Goal: Information Seeking & Learning: Learn about a topic

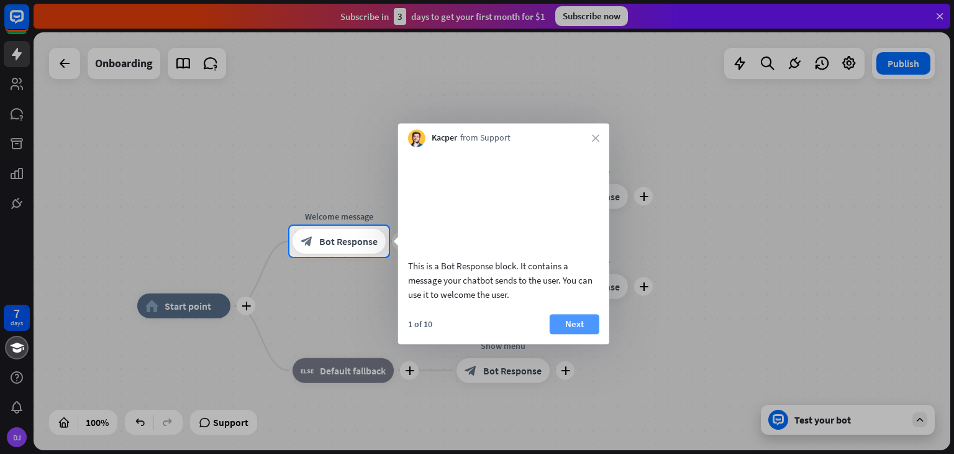
click at [574, 332] on button "Next" at bounding box center [575, 324] width 50 height 20
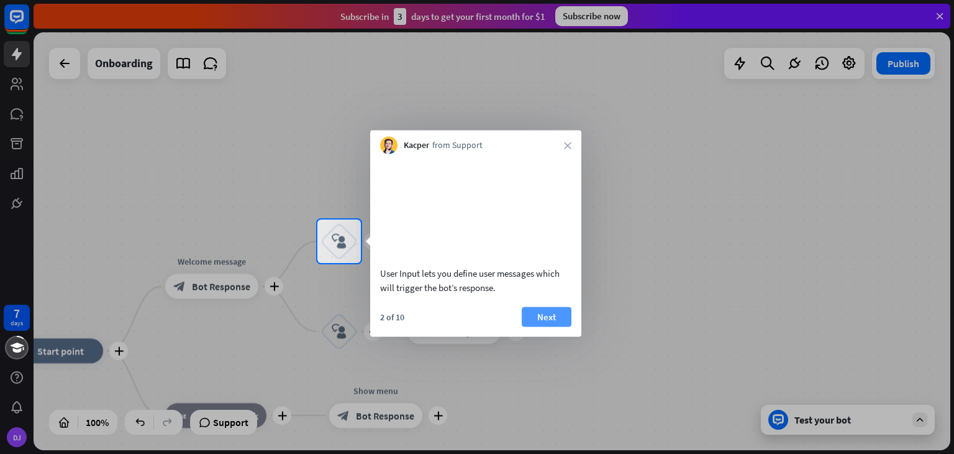
click at [546, 326] on button "Next" at bounding box center [547, 316] width 50 height 20
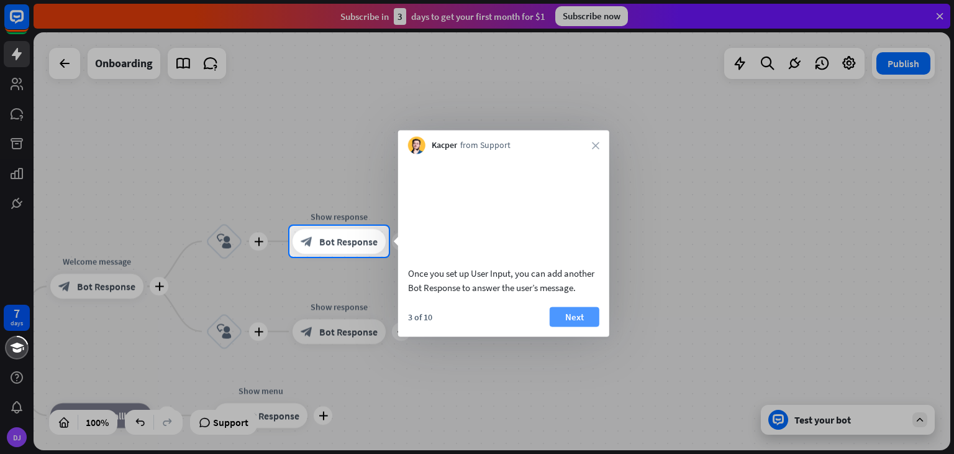
click at [574, 326] on button "Next" at bounding box center [575, 316] width 50 height 20
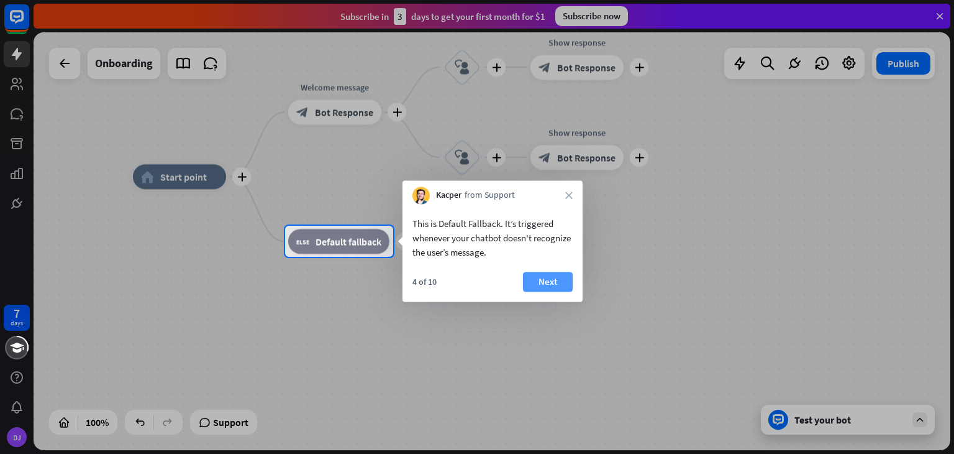
click at [539, 286] on button "Next" at bounding box center [548, 282] width 50 height 20
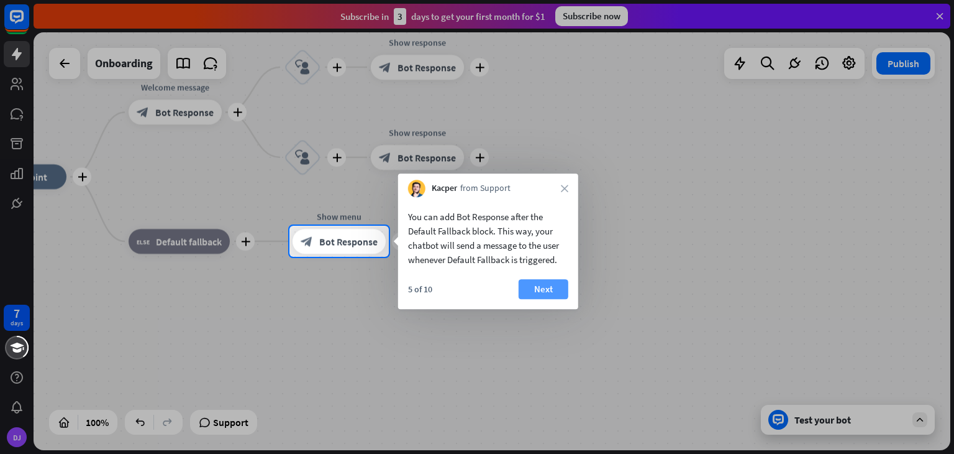
click at [550, 290] on button "Next" at bounding box center [544, 289] width 50 height 20
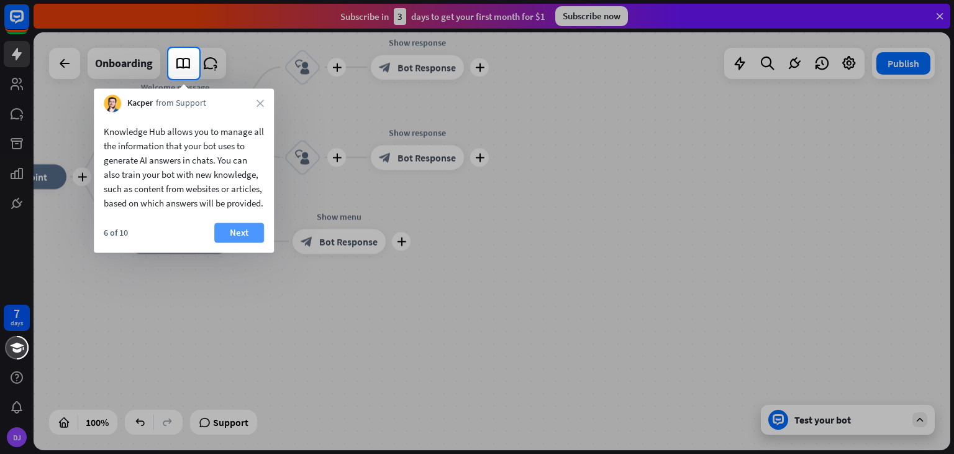
click at [239, 242] on button "Next" at bounding box center [239, 232] width 50 height 20
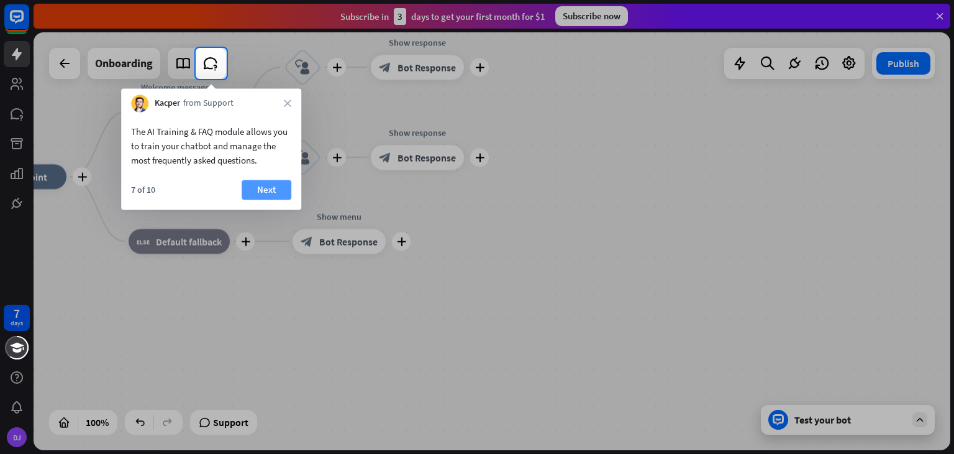
click at [263, 193] on button "Next" at bounding box center [267, 190] width 50 height 20
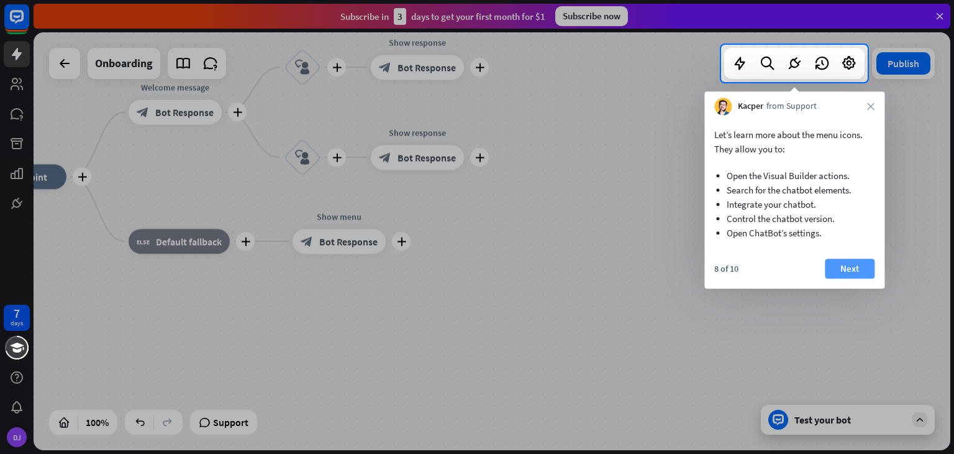
click at [848, 270] on button "Next" at bounding box center [850, 269] width 50 height 20
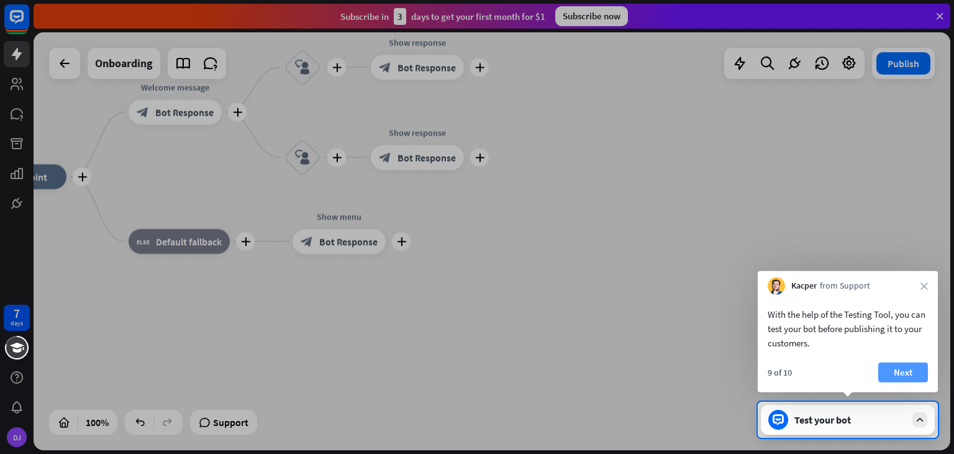
click at [900, 373] on button "Next" at bounding box center [904, 372] width 50 height 20
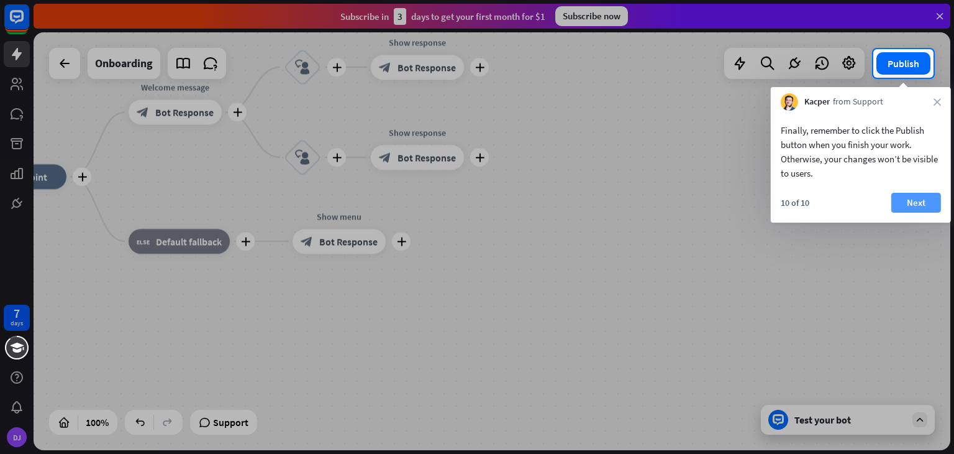
click at [903, 202] on button "Next" at bounding box center [917, 203] width 50 height 20
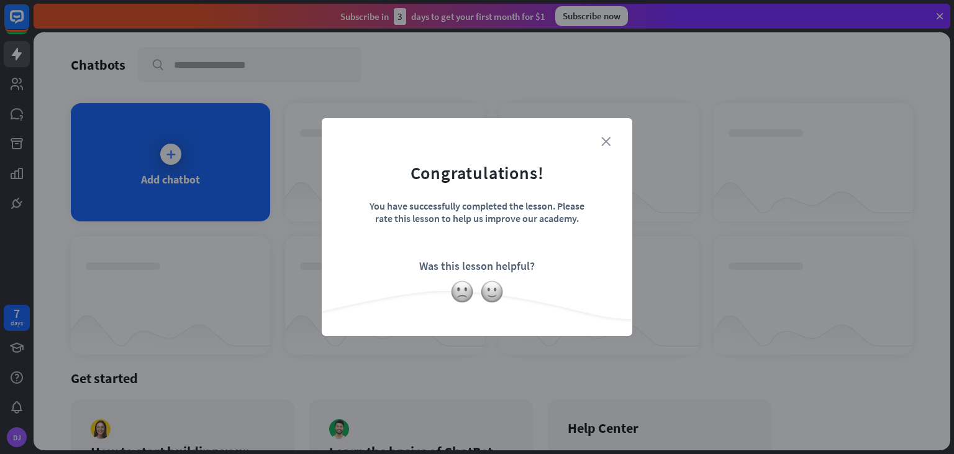
click at [602, 145] on icon "close" at bounding box center [606, 141] width 9 height 9
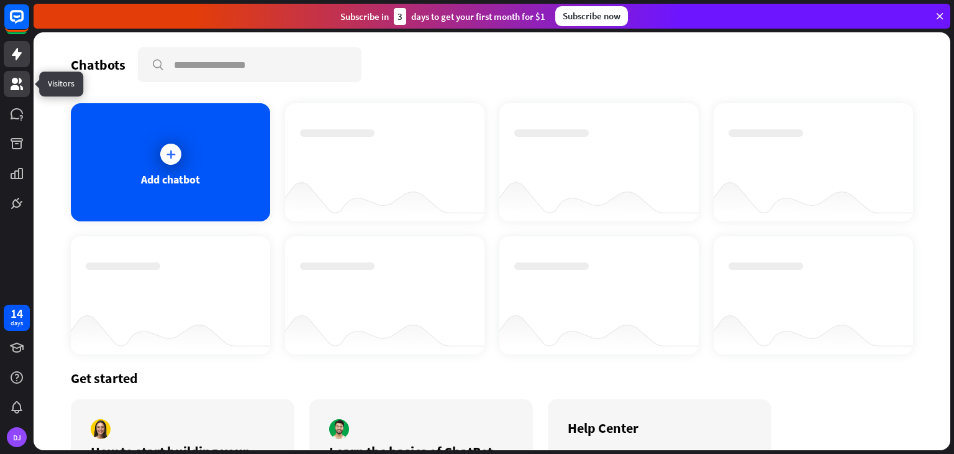
click at [14, 90] on icon at bounding box center [17, 84] width 12 height 12
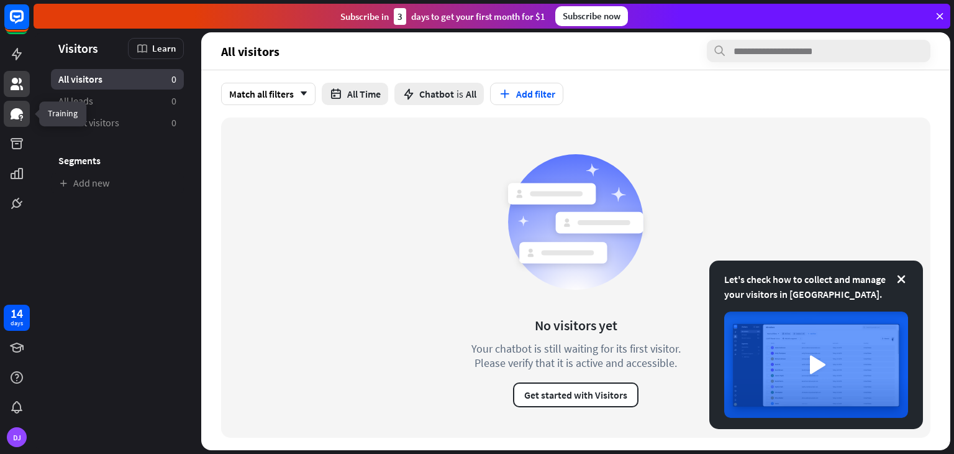
click at [12, 115] on icon at bounding box center [17, 113] width 12 height 11
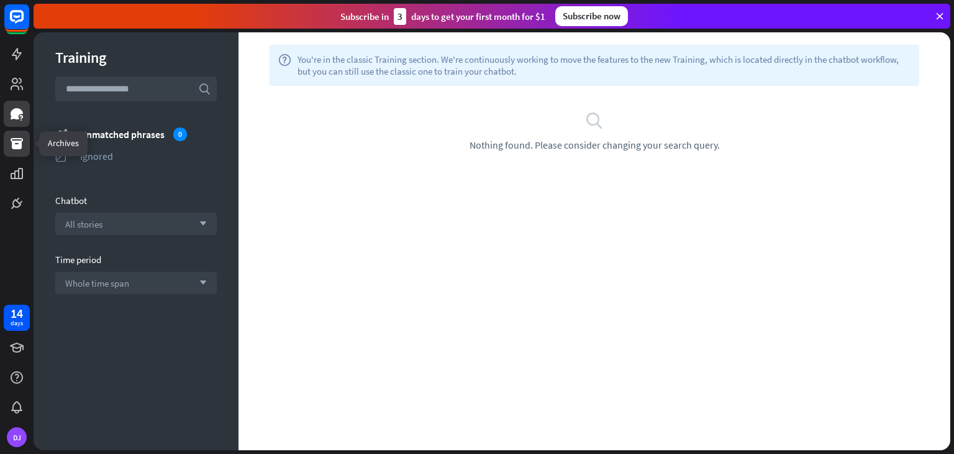
click at [11, 136] on icon at bounding box center [16, 143] width 15 height 15
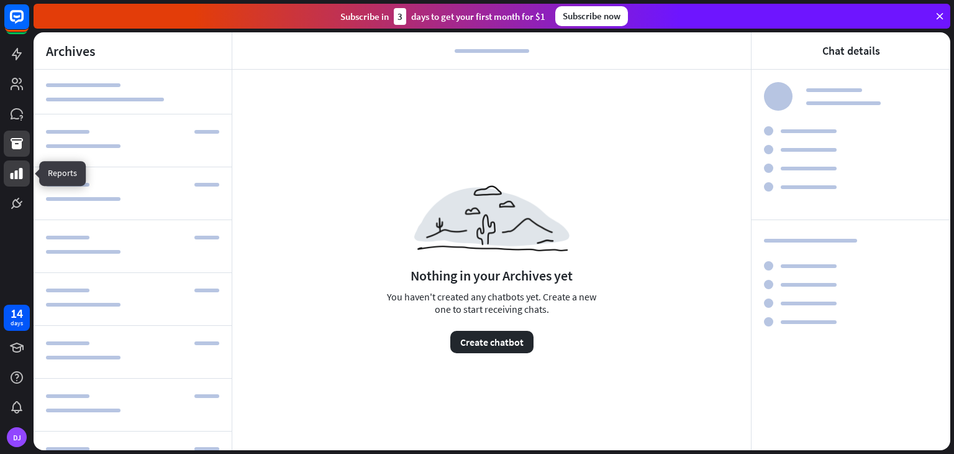
click at [14, 172] on icon at bounding box center [16, 173] width 15 height 15
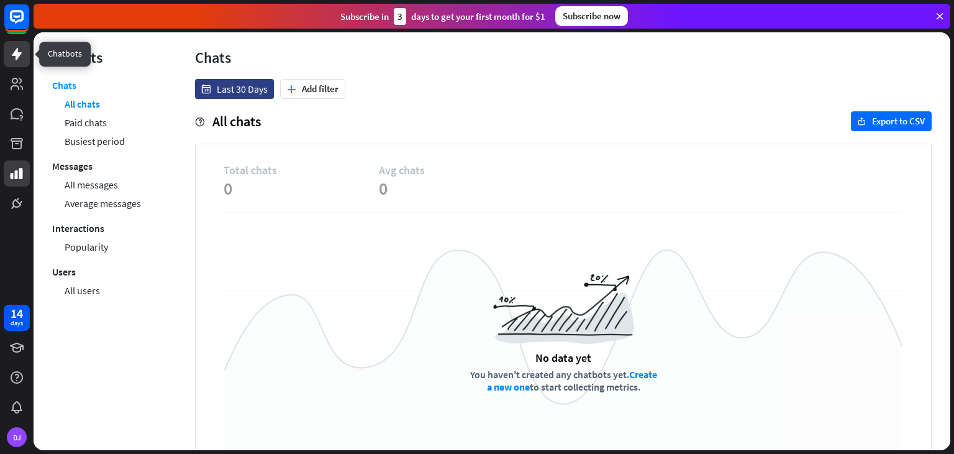
click at [14, 63] on link at bounding box center [17, 54] width 26 height 26
